Goal: Contribute content

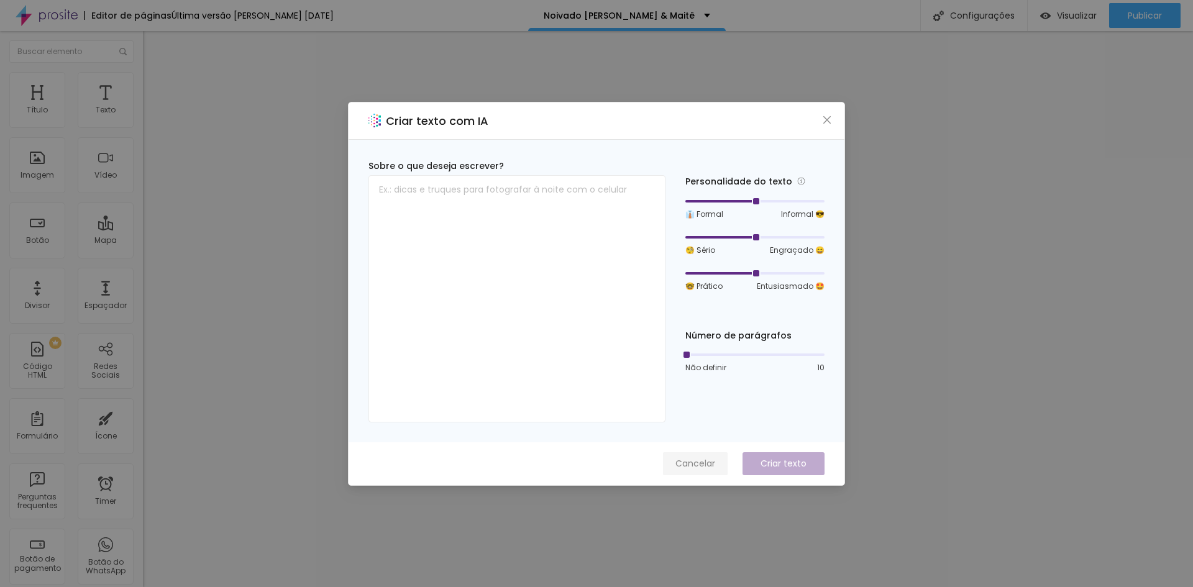
click at [706, 462] on span "Cancelar" at bounding box center [695, 463] width 40 height 13
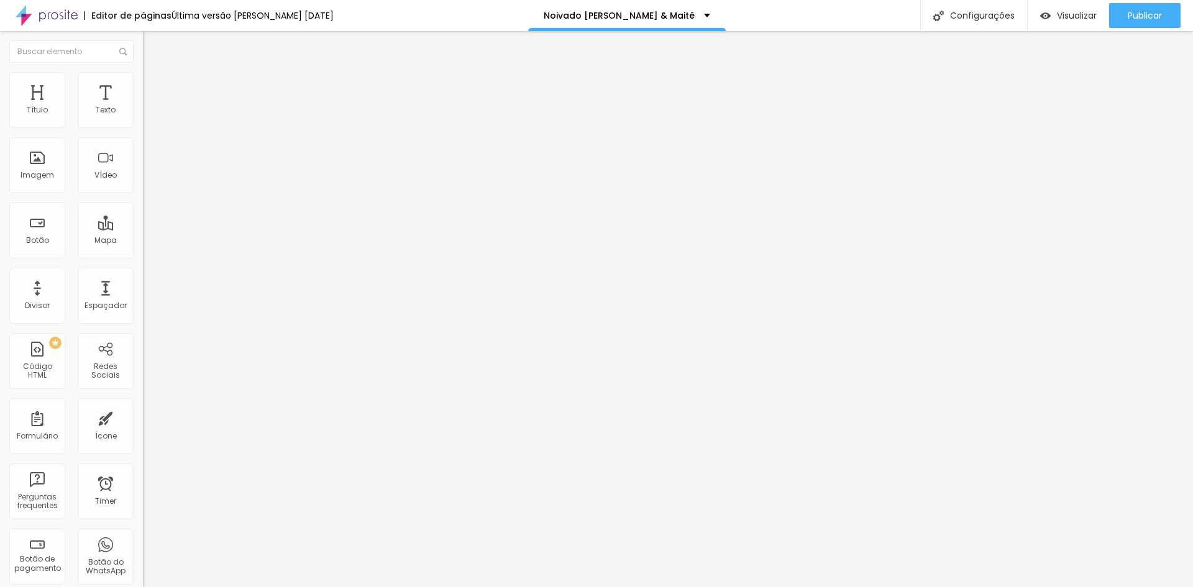
click at [143, 107] on span "Trocar imagem" at bounding box center [177, 101] width 68 height 11
drag, startPoint x: 764, startPoint y: 477, endPoint x: 753, endPoint y: 497, distance: 22.0
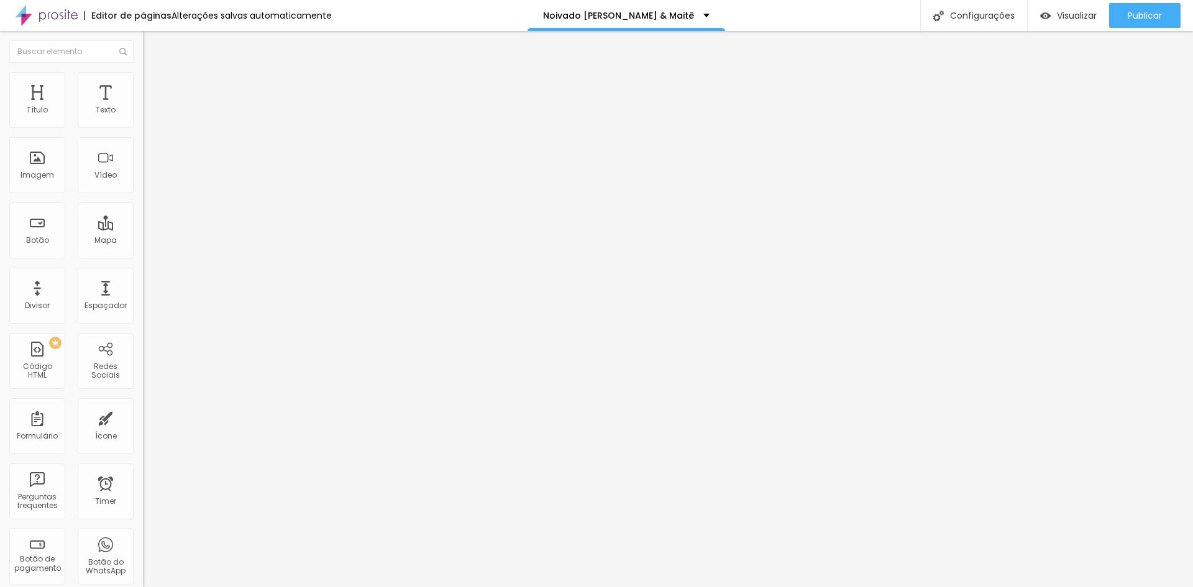
scroll to position [0, 0]
click at [143, 107] on span "Trocar imagem" at bounding box center [177, 101] width 68 height 11
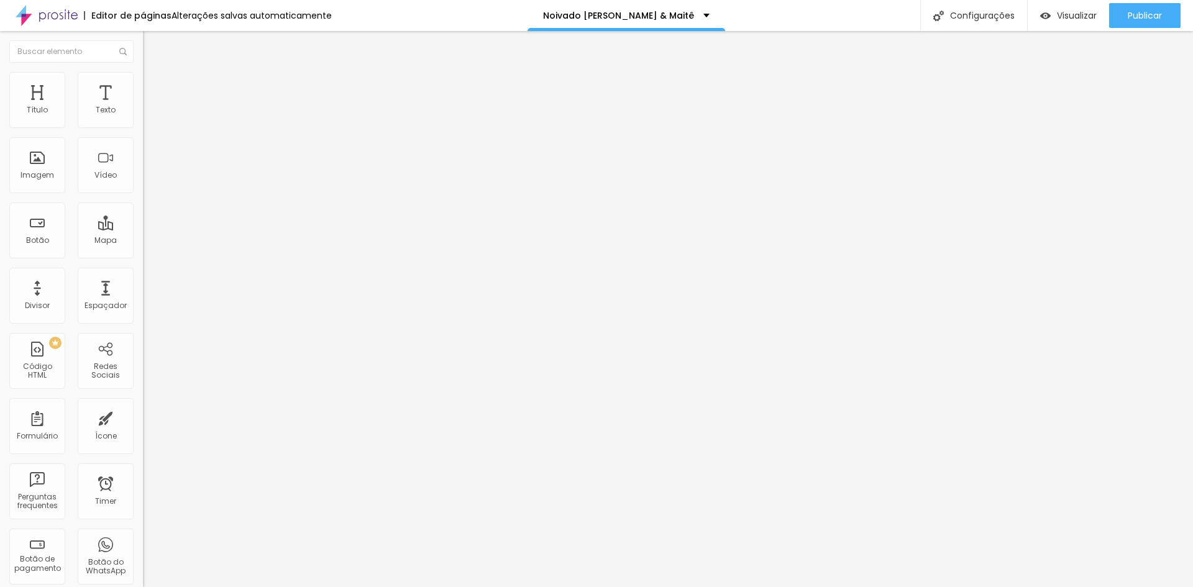
click at [143, 107] on span "Trocar imagem" at bounding box center [177, 101] width 68 height 11
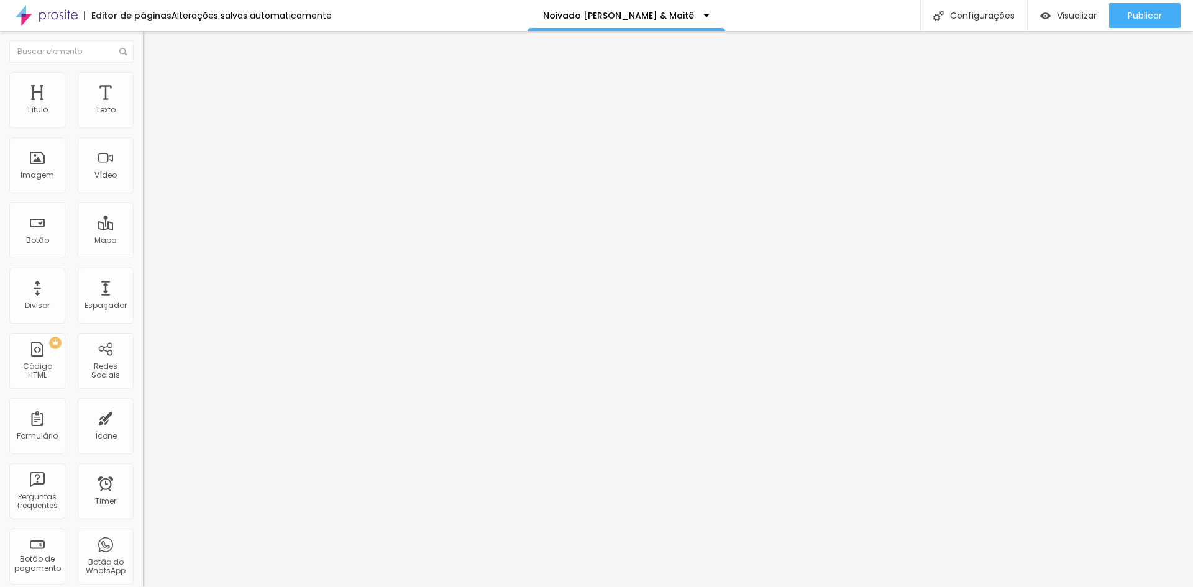
click at [154, 86] on span "Estilo" at bounding box center [163, 80] width 19 height 11
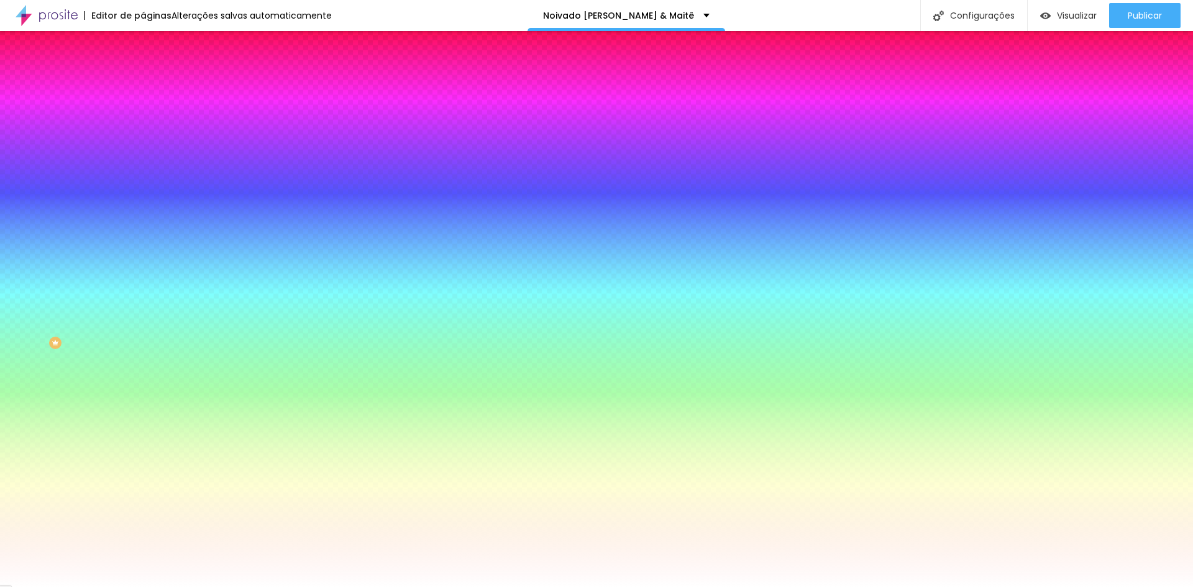
click at [154, 73] on span "Conteúdo" at bounding box center [173, 68] width 39 height 11
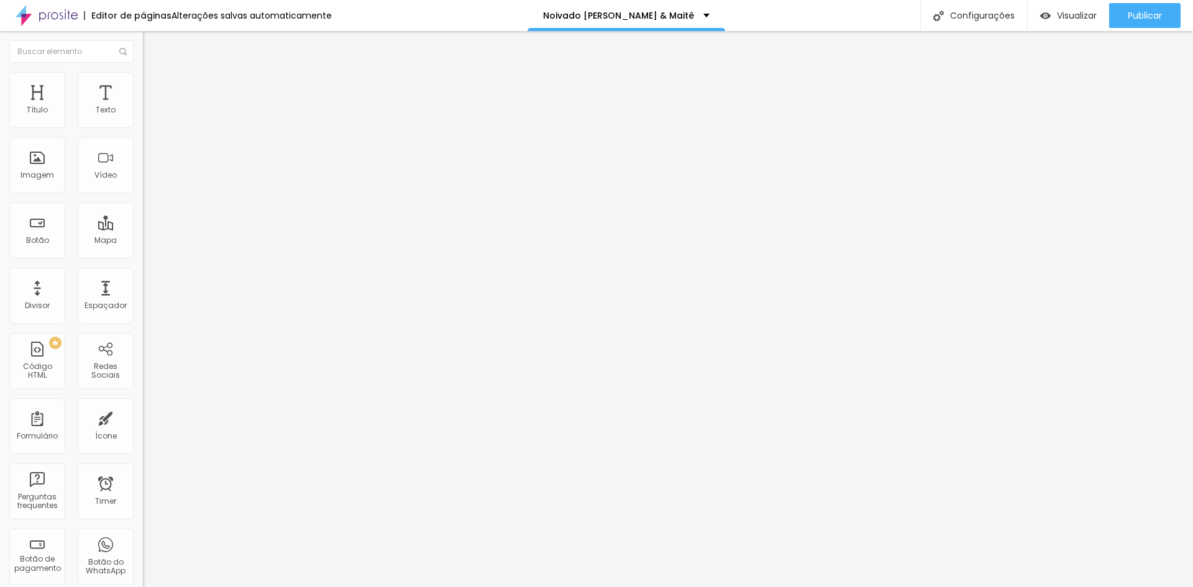
click at [152, 50] on img "button" at bounding box center [157, 45] width 10 height 10
click at [143, 107] on span "Adicionar imagem" at bounding box center [183, 101] width 80 height 11
click at [53, 165] on div "Imagem" at bounding box center [37, 165] width 56 height 56
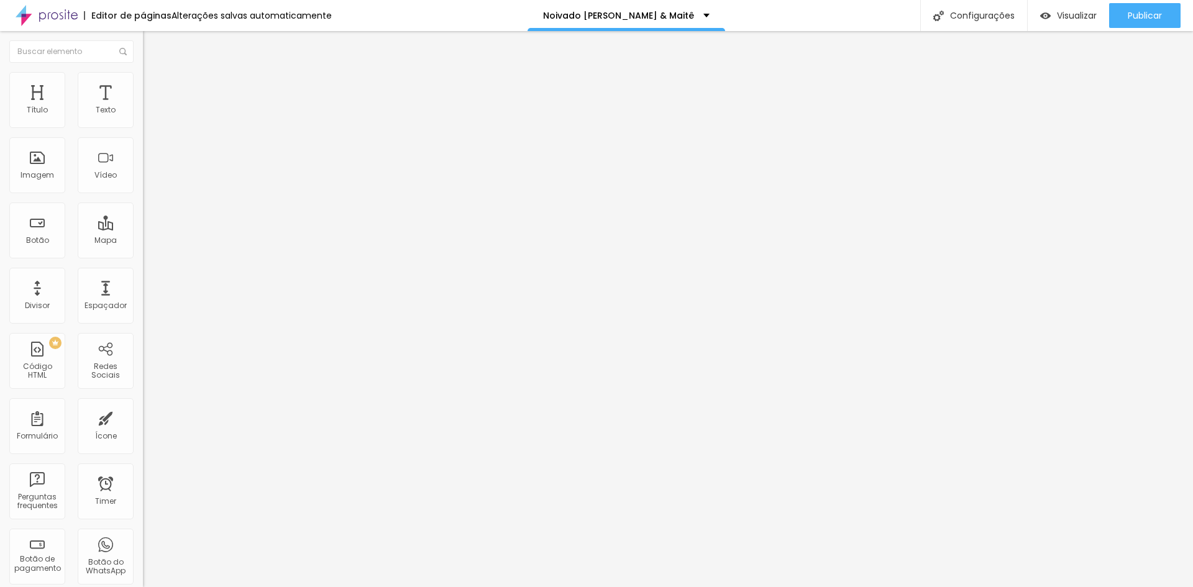
click at [143, 107] on span "Adicionar imagem" at bounding box center [183, 101] width 80 height 11
click at [211, 104] on img at bounding box center [214, 100] width 7 height 7
click at [143, 107] on span "Trocar imagem" at bounding box center [177, 101] width 68 height 11
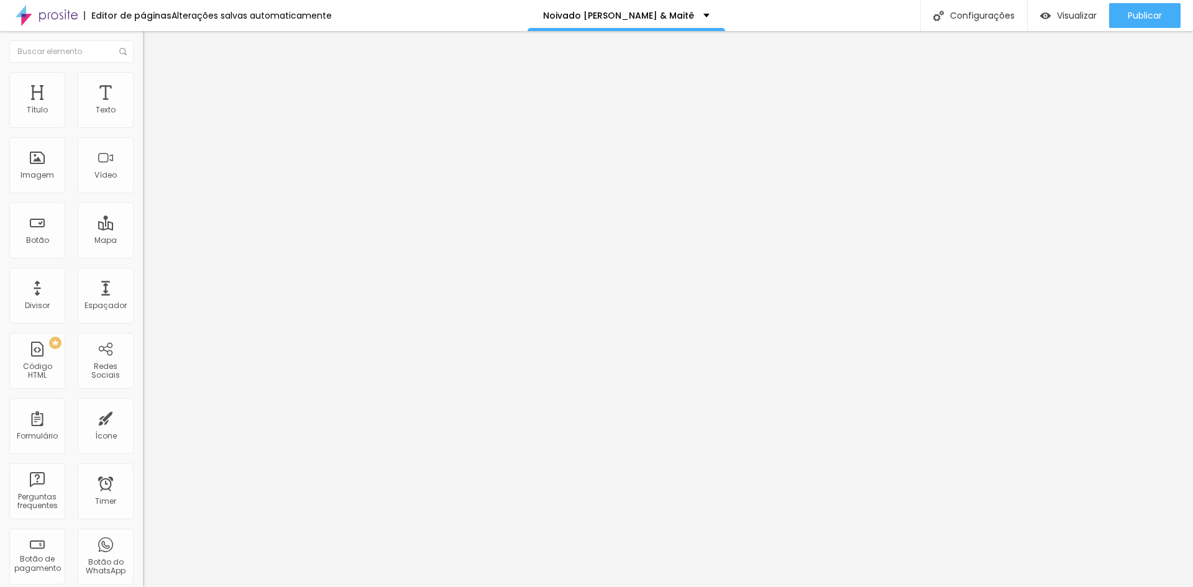
click at [211, 104] on img at bounding box center [214, 100] width 7 height 7
